Goal: Task Accomplishment & Management: Manage account settings

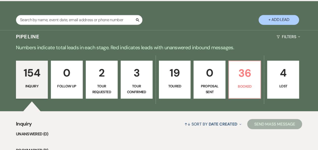
scroll to position [386, 0]
click at [255, 75] on p "36" at bounding box center [244, 73] width 25 height 17
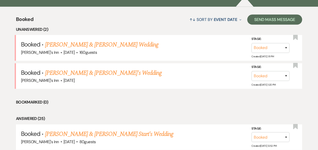
scroll to position [540, 0]
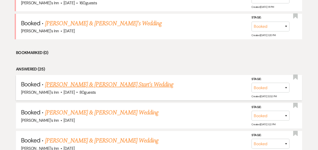
click at [80, 84] on link "[PERSON_NAME] & [PERSON_NAME] Start's Wedding" at bounding box center [109, 84] width 129 height 9
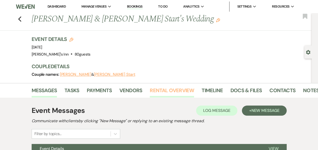
click at [181, 92] on link "Rental Overview" at bounding box center [172, 92] width 44 height 11
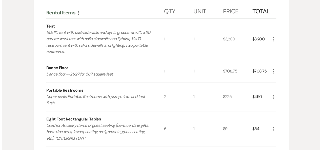
scroll to position [241, 0]
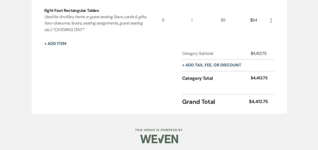
click at [54, 50] on div "Rental Items More Qty Unit Price Total Tent 50x110 tent with café sidewalls and…" at bounding box center [159, 0] width 230 height 213
click at [60, 42] on button "+ Add Item" at bounding box center [55, 44] width 22 height 4
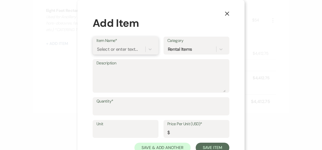
click at [121, 52] on div "Select or enter text..." at bounding box center [117, 49] width 41 height 7
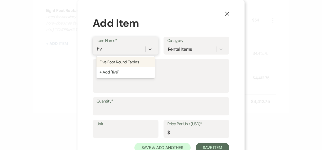
type input "five"
click at [124, 58] on div "Five Foot Round Tables" at bounding box center [125, 62] width 58 height 10
type textarea "Guest Seating (comfortably seats up to 8 guests)"
type input "1"
type input "10"
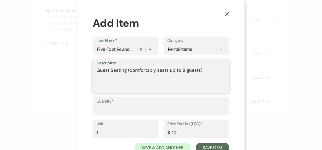
click at [219, 69] on textarea "Guest Seating (comfortably seats up to 8 guests)" at bounding box center [160, 79] width 129 height 25
drag, startPoint x: 215, startPoint y: 70, endPoint x: 32, endPoint y: 65, distance: 183.2
click at [32, 65] on div "X Add Item Item Name* Five Foot Round Tables Category Rental Items Description …" at bounding box center [161, 75] width 322 height 150
type textarea "welcome party"
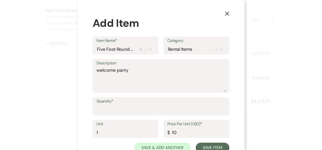
click at [125, 104] on label "Quantity*" at bounding box center [160, 101] width 129 height 7
click at [125, 105] on input "Quantity*" at bounding box center [160, 110] width 129 height 10
click at [125, 107] on input "Quantity*" at bounding box center [160, 110] width 129 height 10
type input "4"
click at [74, 93] on div "X Add Item Item Name* Five Foot Round Tables Category Rental Items Description …" at bounding box center [161, 75] width 322 height 150
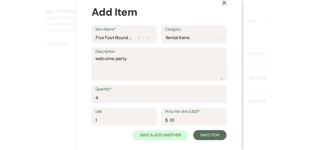
scroll to position [18, 0]
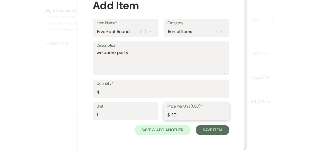
click at [213, 123] on div "Unit 1 Price Per Unit (USD)* $ 10" at bounding box center [161, 114] width 137 height 23
click at [215, 126] on button "Save Item" at bounding box center [213, 130] width 34 height 10
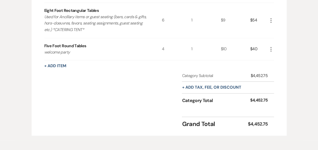
click at [67, 66] on div "+ Add Item" at bounding box center [159, 66] width 230 height 6
click at [66, 65] on button "+ Add Item" at bounding box center [55, 66] width 22 height 4
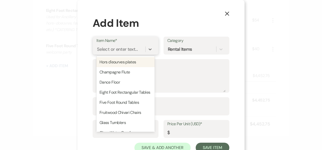
click at [123, 48] on div "Select or enter text..." at bounding box center [117, 49] width 41 height 7
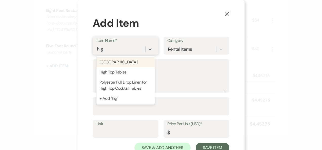
type input "high"
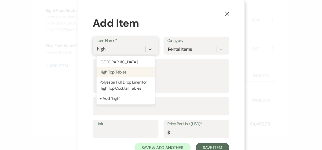
click at [119, 73] on div "High Top Tables" at bounding box center [125, 72] width 58 height 10
type textarea "Used for cocktail hour or outside tent for socializing/smoking."
type input "1"
type input "9"
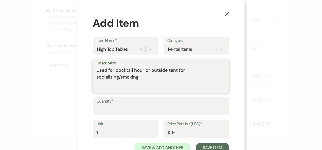
drag, startPoint x: 154, startPoint y: 86, endPoint x: 54, endPoint y: 49, distance: 107.1
click at [54, 49] on div "X Add Item Item Name* High Top Tables Category Rental Items Description Used fo…" at bounding box center [161, 75] width 322 height 150
type textarea "welcome party"
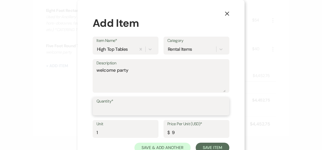
click at [124, 109] on input "Quantity*" at bounding box center [160, 110] width 129 height 10
type input "4"
click at [227, 67] on div "Description welcome party" at bounding box center [161, 76] width 137 height 34
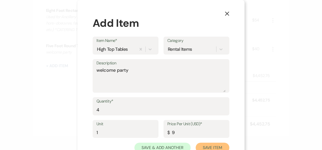
click at [219, 149] on button "Save Item" at bounding box center [213, 148] width 34 height 10
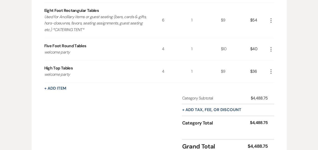
click at [58, 91] on div "Rental Items More Qty Unit Price Total Tent 50x110 tent with café sidewalls and…" at bounding box center [159, 23] width 230 height 258
click at [51, 87] on button "+ Add Item" at bounding box center [55, 89] width 22 height 4
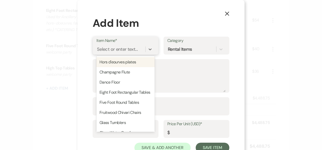
click at [111, 45] on div "Select or enter text..." at bounding box center [120, 49] width 49 height 9
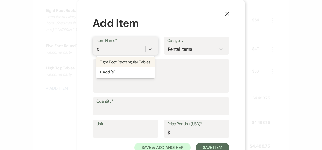
type input "eigh"
click at [140, 63] on div "Eight Foot Rectangular Tables" at bounding box center [125, 62] width 58 height 10
type textarea "Used for Ancillary items or guest seating (bars, cards & gifts, hors-doeuvres, …"
type input "1"
type input "9"
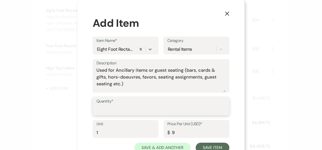
click at [122, 108] on input "Quantity*" at bounding box center [160, 110] width 129 height 10
type input "10"
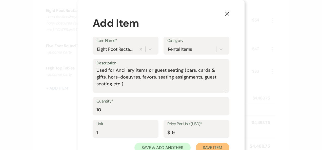
click at [214, 146] on button "Save Item" at bounding box center [213, 148] width 34 height 10
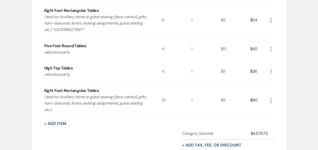
click at [46, 126] on div "+ Add Item" at bounding box center [159, 124] width 230 height 6
click at [49, 125] on button "+ Add Item" at bounding box center [55, 124] width 22 height 4
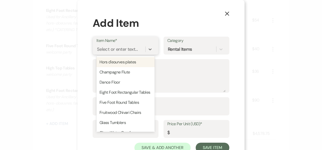
click at [107, 50] on div "Select or enter text..." at bounding box center [117, 49] width 41 height 7
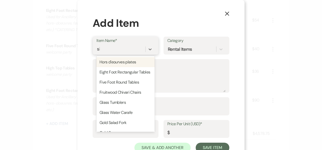
type input "six"
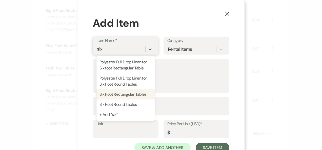
click at [125, 92] on div "Six Foot Rectangular Tables" at bounding box center [125, 95] width 58 height 10
type textarea "Used for Ancillary items or guest seating (bars, cards & gifts, hors-doeuvres, …"
type input "1"
type input "9"
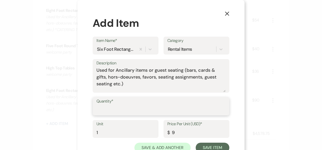
click at [121, 109] on input "Quantity*" at bounding box center [160, 110] width 129 height 10
type input "2"
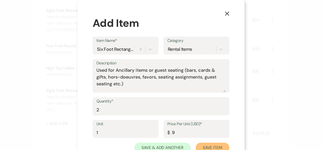
click at [210, 146] on button "Save Item" at bounding box center [213, 148] width 34 height 10
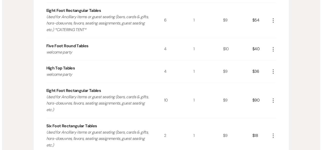
scroll to position [356, 0]
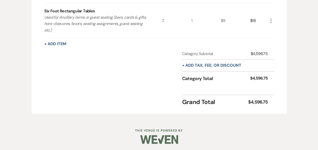
click at [59, 42] on button "+ Add Item" at bounding box center [55, 44] width 22 height 4
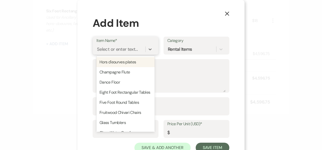
click at [103, 48] on div "Select or enter text..." at bounding box center [117, 49] width 41 height 7
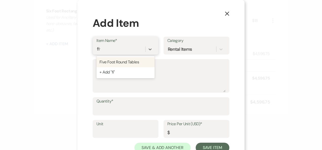
type input "five"
click at [112, 54] on div "five" at bounding box center [125, 50] width 58 height 10
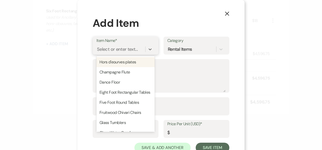
click at [118, 48] on div "Select or enter text..." at bounding box center [117, 49] width 41 height 7
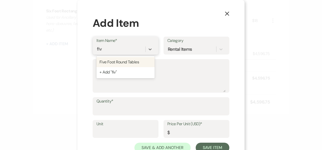
type input "five"
click at [119, 59] on div "Five Foot Round Tables" at bounding box center [125, 62] width 58 height 10
type textarea "Guest Seating (comfortably seats up to 8 guests)"
type input "1"
type input "10"
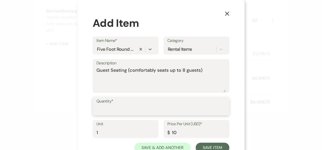
click at [114, 107] on input "Quantity*" at bounding box center [160, 110] width 129 height 10
click at [158, 105] on input "4" at bounding box center [160, 110] width 129 height 10
type input "4"
click at [102, 104] on label "Quantity*" at bounding box center [160, 101] width 129 height 7
click at [102, 105] on input "4" at bounding box center [160, 110] width 129 height 10
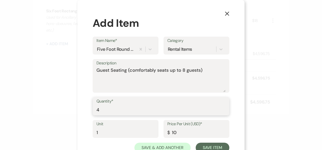
scroll to position [18, 0]
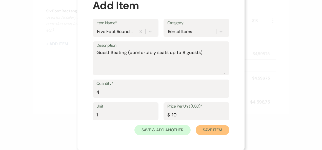
click at [218, 132] on button "Save Item" at bounding box center [213, 130] width 34 height 10
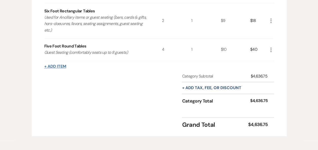
click at [60, 67] on button "+ Add Item" at bounding box center [55, 67] width 22 height 4
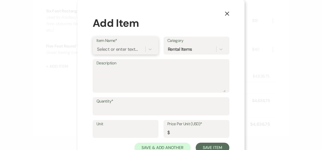
click at [120, 51] on div "Select or enter text..." at bounding box center [117, 49] width 41 height 7
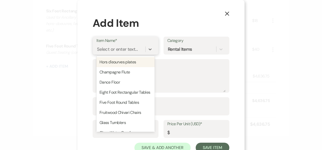
type input "s"
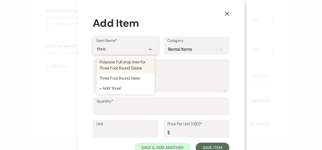
type input "three"
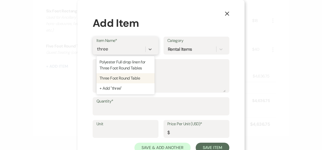
click at [128, 80] on div "Three Foot Round Table" at bounding box center [125, 78] width 58 height 10
type textarea "Used for sweetheart tables, cake, memorial table, cocktail hour"
type input "1"
type input "9"
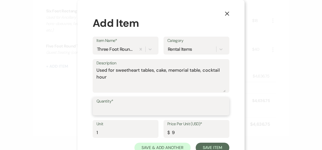
click at [112, 106] on input "Quantity*" at bounding box center [160, 110] width 129 height 10
type input "3"
type input "4"
click at [220, 142] on div "Unit 1 Price Per Unit (USD)* $ 9" at bounding box center [161, 131] width 137 height 23
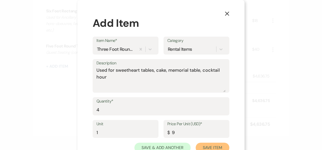
click at [217, 144] on button "Save Item" at bounding box center [213, 148] width 34 height 10
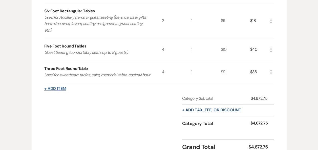
click at [48, 91] on button "+ Add Item" at bounding box center [55, 89] width 22 height 4
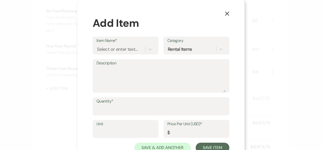
click at [105, 54] on div "Item Name* Select or enter text..." at bounding box center [126, 46] width 66 height 18
click at [108, 50] on div "Select or enter text..." at bounding box center [117, 49] width 41 height 7
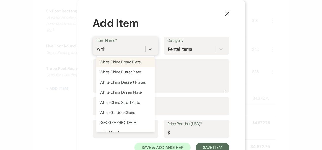
type input "white"
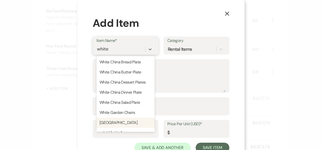
click at [130, 124] on div "[GEOGRAPHIC_DATA]" at bounding box center [125, 123] width 58 height 10
type textarea "Used for ceremonies"
type input "1"
type input "55"
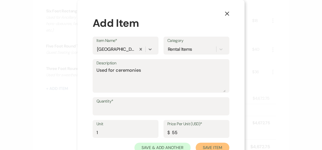
click at [212, 145] on button "Save Item" at bounding box center [213, 148] width 34 height 10
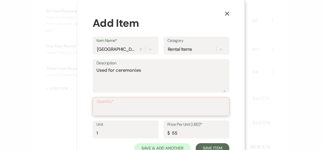
click at [103, 111] on input "Quantity*" at bounding box center [161, 111] width 129 height 10
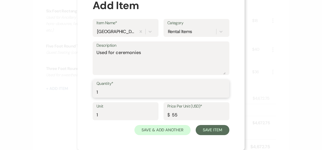
type input "1"
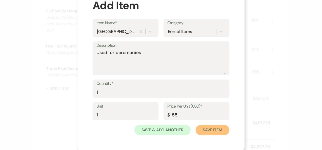
click at [215, 130] on button "Save Item" at bounding box center [213, 130] width 34 height 10
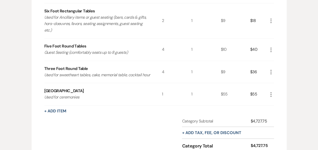
click at [68, 114] on div "+ Add Item" at bounding box center [159, 111] width 230 height 6
click at [52, 113] on button "+ Add Item" at bounding box center [55, 111] width 22 height 4
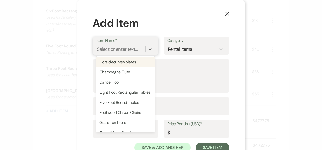
click at [111, 48] on div "Select or enter text..." at bounding box center [117, 49] width 41 height 7
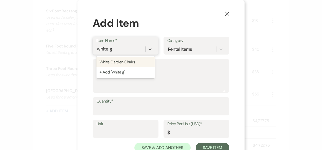
type input "white ga"
click at [124, 62] on div "White Garden Chairs" at bounding box center [125, 62] width 58 height 10
type textarea "Foldable White Garden Chairs used for Ceremony & Reception"
type input "1"
type input "3.75"
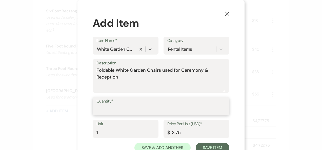
click at [111, 107] on input "Quantity*" at bounding box center [160, 110] width 129 height 10
type input "160"
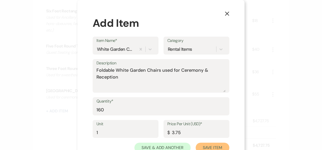
click at [215, 145] on button "Save Item" at bounding box center [213, 148] width 34 height 10
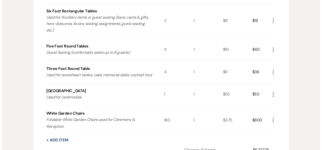
scroll to position [458, 0]
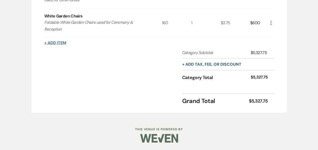
click at [50, 44] on button "+ Add Item" at bounding box center [55, 43] width 22 height 4
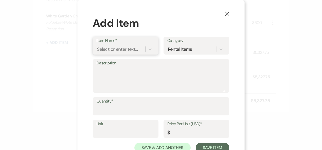
click at [103, 50] on div "Select or enter text..." at bounding box center [117, 49] width 41 height 7
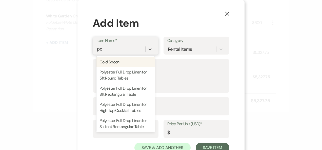
type input "poly"
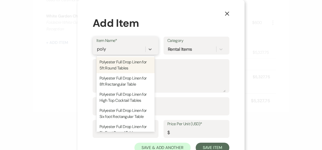
click at [110, 62] on div "Polyester Full Drop Linen for 5ft Round Tables" at bounding box center [125, 65] width 58 height 16
type textarea "120 inch round tablecloth for 5ft rounds"
type input "1"
type input "23"
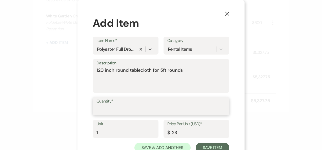
click at [105, 112] on input "Quantity*" at bounding box center [160, 110] width 129 height 10
type input "6"
type input "5"
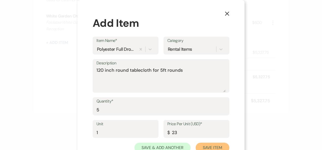
click at [213, 144] on button "Save Item" at bounding box center [213, 148] width 34 height 10
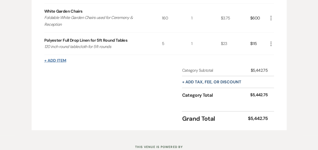
click at [55, 63] on button "+ Add Item" at bounding box center [55, 61] width 22 height 4
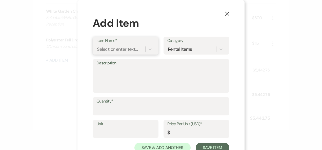
click at [102, 48] on div "Select or enter text..." at bounding box center [117, 49] width 41 height 7
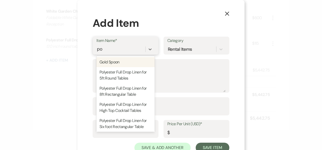
type input "pol"
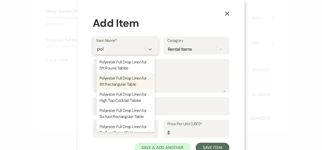
click at [113, 77] on div "Polyester Full Drop Linen for 8ft Rectangular Table" at bounding box center [125, 81] width 58 height 16
type textarea "90x156 color selection on [DOMAIN_NAME]"
type input "1"
type input "27"
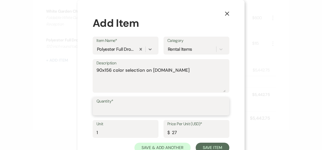
click at [108, 112] on input "Quantity*" at bounding box center [160, 110] width 129 height 10
type input "10"
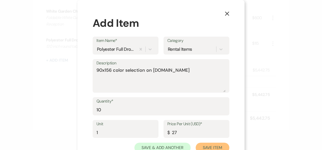
click at [207, 148] on button "Save Item" at bounding box center [213, 148] width 34 height 10
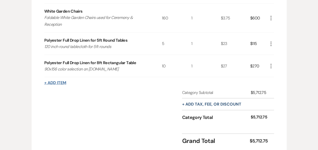
click at [56, 85] on button "+ Add Item" at bounding box center [55, 83] width 22 height 4
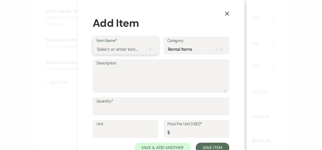
click at [115, 49] on div "Select or enter text..." at bounding box center [117, 49] width 41 height 7
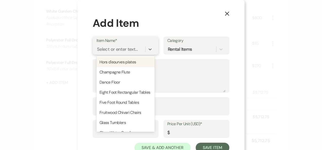
type input "s"
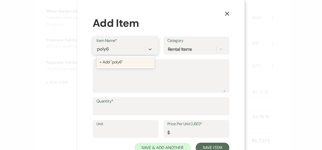
type input "poly"
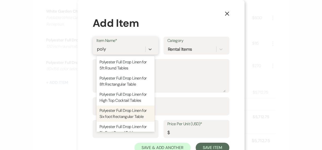
click at [123, 115] on div "Polyester Full Drop Linen for Six foot Rectangular Table" at bounding box center [125, 114] width 58 height 16
type textarea "90x132 inch Full drop for six foot rectangular tables"
type input "1"
type input "23"
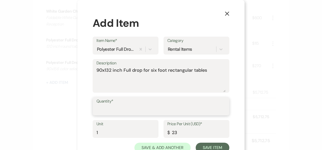
click at [111, 111] on input "Quantity*" at bounding box center [160, 110] width 129 height 10
click at [107, 113] on input "Quantity*" at bounding box center [160, 110] width 129 height 10
click at [103, 110] on input "Quantity*" at bounding box center [160, 110] width 129 height 10
click at [83, 65] on div "X Add Item Item Name* Polyester Full Drop Linen for Six foot Rectangular Table …" at bounding box center [160, 84] width 167 height 169
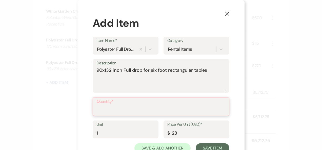
click at [97, 108] on input "Quantity*" at bounding box center [161, 111] width 129 height 10
type input "4"
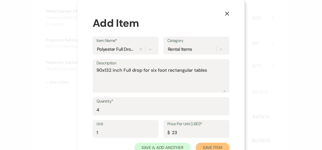
click at [211, 146] on button "Save Item" at bounding box center [213, 148] width 34 height 10
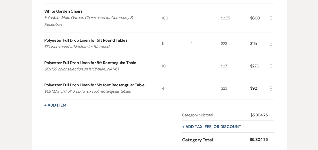
click at [67, 108] on div "+ Add Item" at bounding box center [159, 105] width 230 height 6
drag, startPoint x: 67, startPoint y: 112, endPoint x: 59, endPoint y: 110, distance: 9.0
click at [59, 108] on div "+ Add Item" at bounding box center [159, 105] width 230 height 6
drag, startPoint x: 59, startPoint y: 110, endPoint x: 49, endPoint y: 106, distance: 10.1
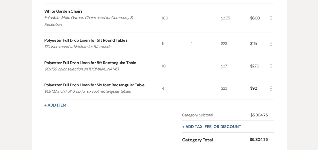
click at [53, 107] on button "+ Add Item" at bounding box center [55, 105] width 22 height 4
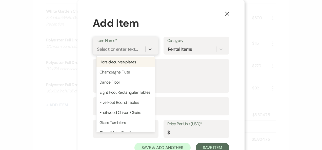
click at [123, 48] on div "Select or enter text..." at bounding box center [117, 49] width 41 height 7
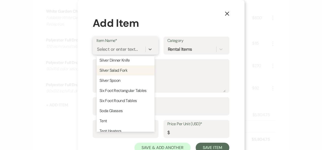
scroll to position [225, 0]
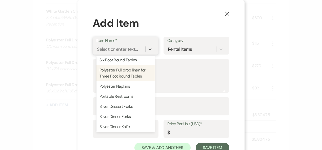
click at [134, 82] on div "Polyester Full drop linen for Three Foot Round Tables" at bounding box center [125, 73] width 58 height 16
type textarea "90 inch full drop for three foot round tables"
type input "1"
type input "13"
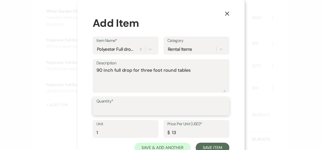
click at [113, 110] on input "Quantity*" at bounding box center [160, 110] width 129 height 10
type input "4"
click at [205, 140] on div "Unit 1 Price Per Unit (USD)* $ 13" at bounding box center [161, 131] width 137 height 23
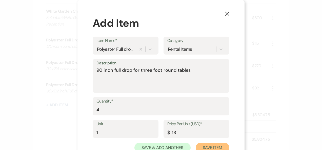
click at [204, 144] on button "Save Item" at bounding box center [213, 148] width 34 height 10
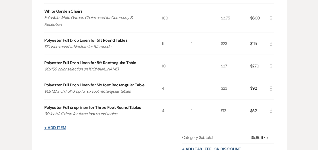
drag, startPoint x: 65, startPoint y: 135, endPoint x: 64, endPoint y: 132, distance: 3.1
click at [64, 131] on div "+ Add Item" at bounding box center [159, 128] width 230 height 6
click at [63, 129] on div "+ Add Item" at bounding box center [159, 128] width 230 height 6
click at [60, 130] on button "+ Add Item" at bounding box center [55, 128] width 22 height 4
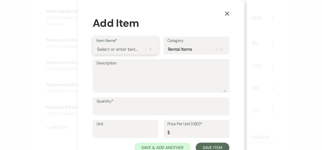
click at [119, 45] on div "Select or enter text..." at bounding box center [125, 50] width 58 height 10
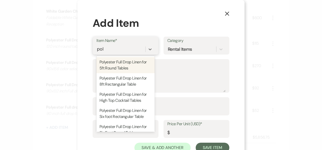
type input "poly"
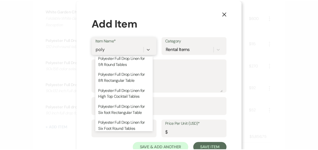
scroll to position [0, 0]
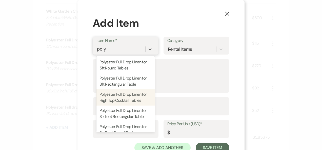
click at [144, 97] on div "Polyester Full Drop Linen for High Top Cocktail Tables" at bounding box center [125, 98] width 58 height 16
type textarea "108 inch table cloth"
type input "1"
type input "17"
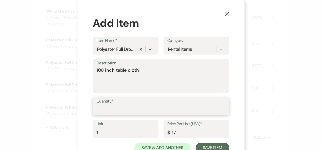
click at [130, 110] on input "Quantity*" at bounding box center [160, 110] width 129 height 10
type input "8"
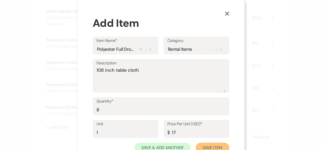
click at [213, 145] on button "Save Item" at bounding box center [213, 148] width 34 height 10
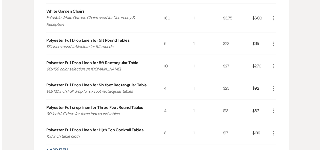
scroll to position [570, 0]
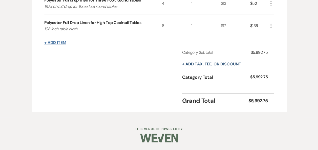
click at [62, 45] on button "+ Add Item" at bounding box center [55, 43] width 22 height 4
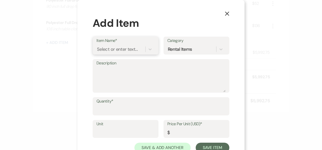
click at [111, 51] on div "Select or enter text..." at bounding box center [117, 49] width 41 height 7
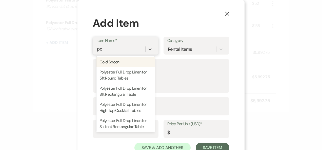
type input "poly"
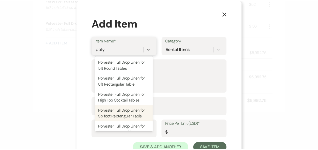
scroll to position [44, 0]
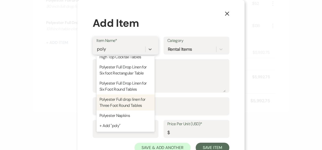
click at [135, 102] on div "Polyester Full drop linen for Three Foot Round Tables" at bounding box center [125, 103] width 58 height 16
type textarea "90 inch full drop for three foot round tables"
type input "1"
type input "13"
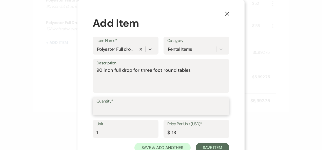
click at [129, 107] on input "Quantity*" at bounding box center [160, 110] width 129 height 10
click at [119, 114] on input "Quantity*" at bounding box center [160, 110] width 129 height 10
click at [117, 113] on input "Quantity*" at bounding box center [160, 110] width 129 height 10
type input "4"
click at [133, 110] on input "4" at bounding box center [160, 110] width 129 height 10
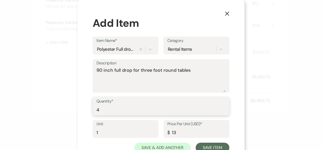
click at [96, 112] on input "4" at bounding box center [160, 110] width 129 height 10
drag, startPoint x: 98, startPoint y: 111, endPoint x: 101, endPoint y: 113, distance: 3.0
click at [101, 113] on input "4" at bounding box center [160, 110] width 129 height 10
click at [99, 112] on input "4" at bounding box center [160, 110] width 129 height 10
type input "4"
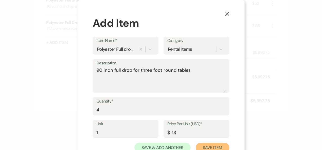
click at [214, 146] on button "Save Item" at bounding box center [213, 148] width 34 height 10
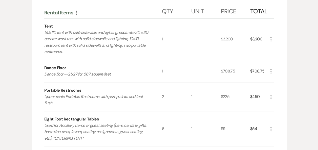
scroll to position [263, 0]
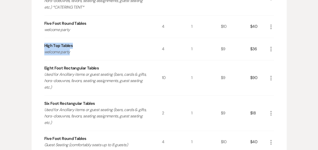
drag, startPoint x: 70, startPoint y: 39, endPoint x: 89, endPoint y: 56, distance: 25.8
click at [89, 56] on div "High Top Tables welcome party" at bounding box center [103, 49] width 118 height 22
click at [93, 68] on div "Eight Foot Rectangular Tables" at bounding box center [71, 68] width 55 height 6
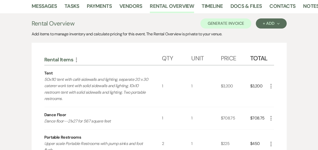
scroll to position [0, 0]
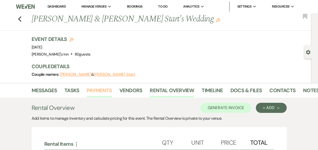
click at [95, 92] on link "Payments" at bounding box center [99, 92] width 25 height 11
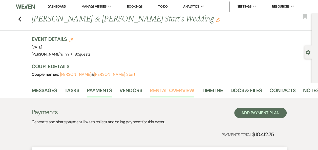
click at [165, 93] on link "Rental Overview" at bounding box center [172, 92] width 44 height 11
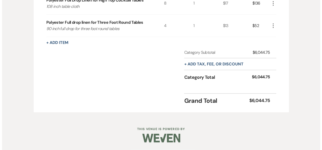
scroll to position [592, 0]
click at [47, 45] on button "+ Add Item" at bounding box center [55, 43] width 22 height 4
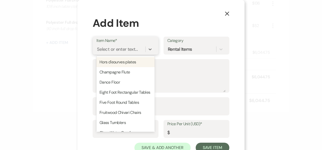
click at [119, 49] on div "Select or enter text..." at bounding box center [117, 49] width 41 height 7
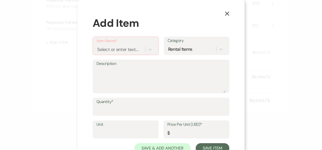
click at [47, 98] on div "X Add Item Item Name* Select or enter text... Category Rental Items Description…" at bounding box center [161, 75] width 322 height 150
click at [117, 73] on textarea "Description" at bounding box center [160, 80] width 129 height 25
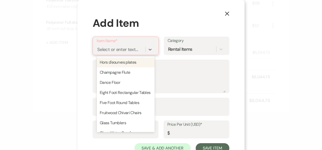
click at [113, 46] on div "Select or enter text..." at bounding box center [121, 49] width 49 height 9
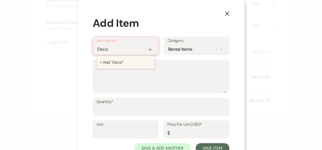
type input "Decor"
click at [119, 62] on div "+ Add "Decor"" at bounding box center [126, 62] width 58 height 10
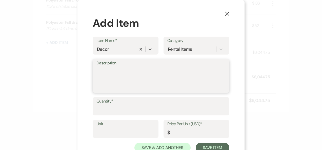
click at [115, 69] on textarea "Description" at bounding box center [160, 79] width 129 height 25
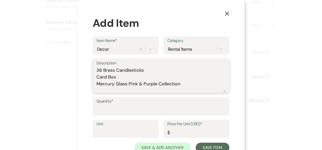
scroll to position [2, 0]
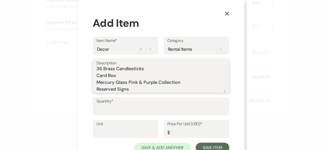
click at [154, 70] on textarea "36 Brass Candlesticks Card Box Mercury Glass Pink & Purple Collection Reserved …" at bounding box center [160, 79] width 129 height 25
click at [133, 76] on textarea "36 Brass Candlesticks Card Box Mercury Glass Pink & Purple Collection Reserved …" at bounding box center [160, 79] width 129 height 25
click at [183, 82] on textarea "36 Brass Candlesticks Card Box $5 Mercury Glass Pink & Purple Collection Reserv…" at bounding box center [160, 79] width 129 height 25
click at [136, 89] on textarea "36 Brass Candlesticks Card Box $5 Mercury Glass Pink & Purple Collection $14.50…" at bounding box center [160, 79] width 129 height 25
click at [150, 64] on label "Description" at bounding box center [160, 63] width 129 height 7
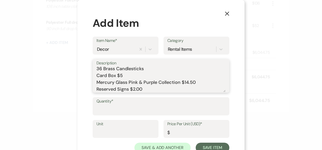
click at [150, 67] on textarea "36 Brass Candlesticks Card Box $5 Mercury Glass Pink & Purple Collection $14.50…" at bounding box center [160, 79] width 129 height 25
click at [150, 73] on textarea "36 Brass Candlesticks Card Box $5 Mercury Glass Pink & Purple Collection $14.50…" at bounding box center [160, 79] width 129 height 25
click at [153, 67] on textarea "36 Brass Candlesticks Card Box $5 Mercury Glass Pink & Purple Collection $14.50…" at bounding box center [160, 79] width 129 height 25
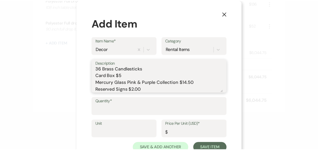
scroll to position [0, 0]
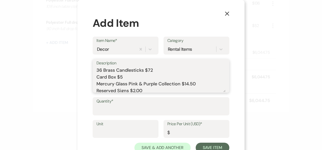
type textarea "36 Brass Candlesticks $72 Card Box $5 Mercury Glass Pink & Purple Collection $1…"
click at [161, 107] on input "Quantity*" at bounding box center [160, 110] width 129 height 10
type input "1"
click at [192, 133] on input "Price Per Unit (USD)*" at bounding box center [196, 133] width 58 height 10
type input "93.5"
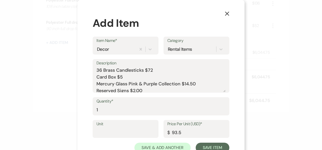
drag, startPoint x: 118, startPoint y: 125, endPoint x: 114, endPoint y: 131, distance: 7.4
click at [118, 125] on label "Unit" at bounding box center [125, 124] width 58 height 7
click at [118, 128] on input "Unit" at bounding box center [125, 133] width 58 height 10
click at [114, 131] on input "Unit" at bounding box center [125, 133] width 58 height 10
type input "1"
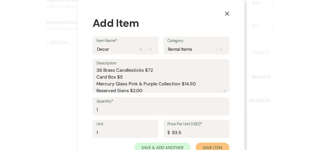
click at [215, 147] on button "Save Item" at bounding box center [213, 148] width 34 height 10
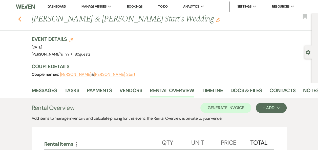
click at [22, 15] on button "Previous" at bounding box center [20, 18] width 4 height 7
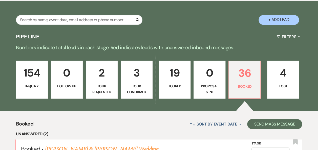
scroll to position [517, 0]
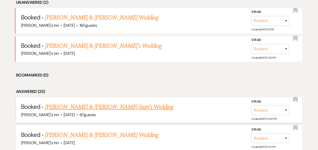
click at [81, 109] on link "[PERSON_NAME] & [PERSON_NAME] Start's Wedding" at bounding box center [109, 107] width 129 height 9
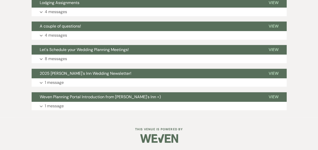
scroll to position [109, 0]
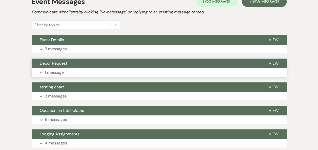
click at [70, 63] on button "Decor Request" at bounding box center [146, 64] width 229 height 10
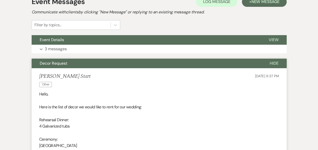
scroll to position [241, 0]
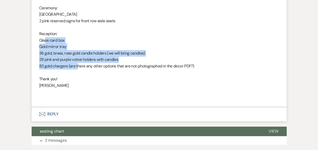
drag, startPoint x: 46, startPoint y: 39, endPoint x: 77, endPoint y: 67, distance: 42.4
click at [77, 67] on div "Hello, Here is the list of decor we would like to rent for our wedding: Rehears…" at bounding box center [159, 30] width 240 height 143
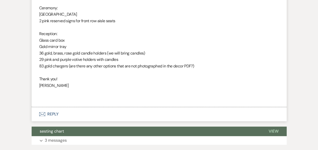
drag, startPoint x: 77, startPoint y: 67, endPoint x: 104, endPoint y: 80, distance: 29.3
click at [104, 80] on p "Thank you!" at bounding box center [159, 79] width 240 height 7
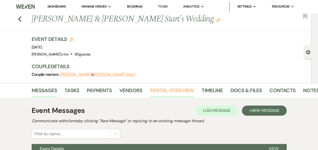
click at [164, 88] on link "Rental Overview" at bounding box center [172, 92] width 44 height 11
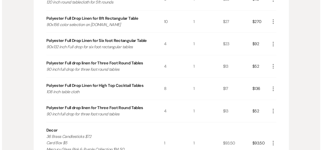
scroll to position [634, 0]
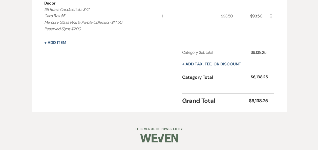
click at [271, 13] on button "More" at bounding box center [271, 16] width 6 height 7
click at [282, 26] on button "Pencil Edit" at bounding box center [281, 26] width 26 height 8
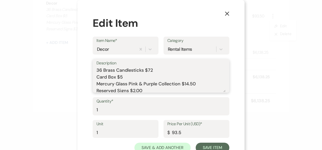
click at [159, 92] on textarea "36 Brass Candlesticks $72 Card Box $5 Mercury Glass Pink & Purple Collection $1…" at bounding box center [160, 79] width 129 height 25
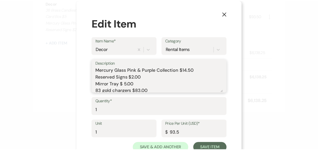
scroll to position [16, 0]
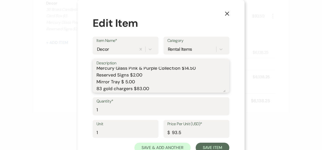
type textarea "36 Brass Candlesticks $72 Card Box $5 Mercury Glass Pink & Purple Collection $1…"
drag, startPoint x: 189, startPoint y: 127, endPoint x: 137, endPoint y: 122, distance: 51.9
click at [137, 122] on div "Unit 1 Price Per Unit (USD)* $ 93.5" at bounding box center [161, 131] width 137 height 23
type input "181.50"
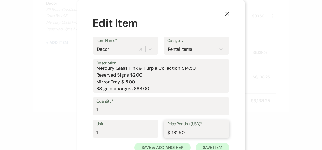
drag, startPoint x: 216, startPoint y: 142, endPoint x: 216, endPoint y: 145, distance: 3.0
click at [216, 143] on form "Item Name* Decor Category Rental Items Description 36 Brass Candlesticks $72 Ca…" at bounding box center [161, 95] width 137 height 116
click at [216, 146] on button "Save Item" at bounding box center [213, 148] width 34 height 10
